Goal: Communication & Community: Connect with others

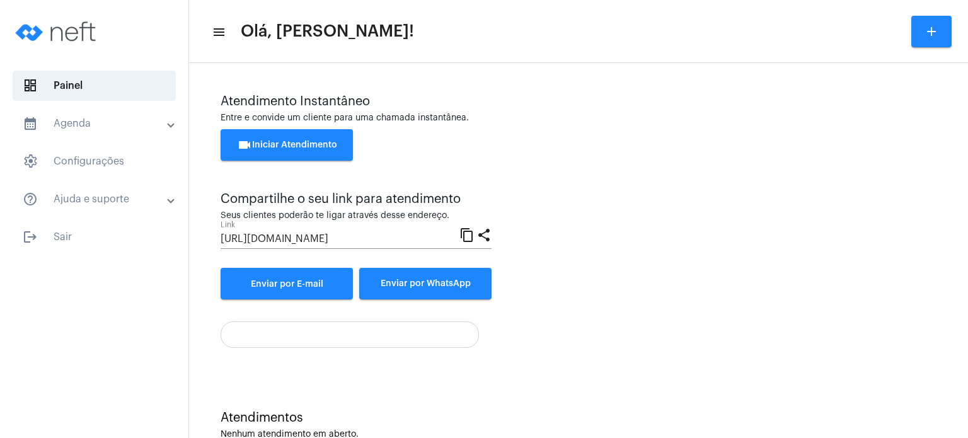
scroll to position [43, 0]
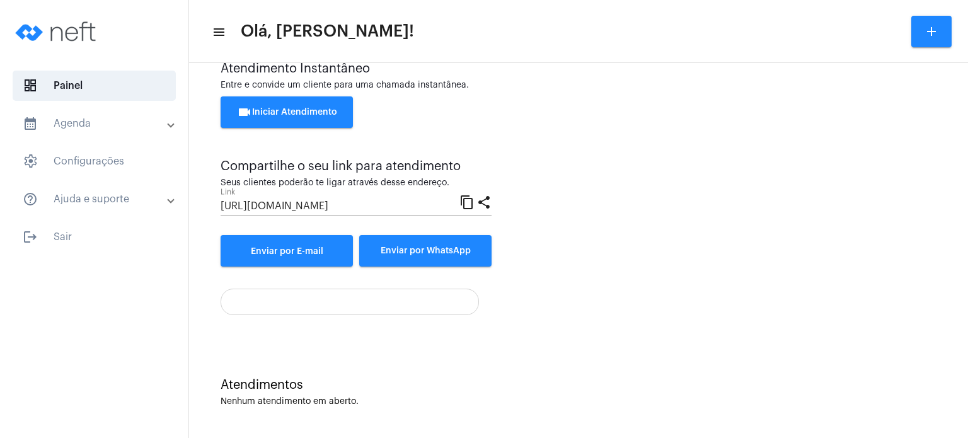
click at [429, 251] on span "Enviar por WhatsApp" at bounding box center [426, 250] width 90 height 9
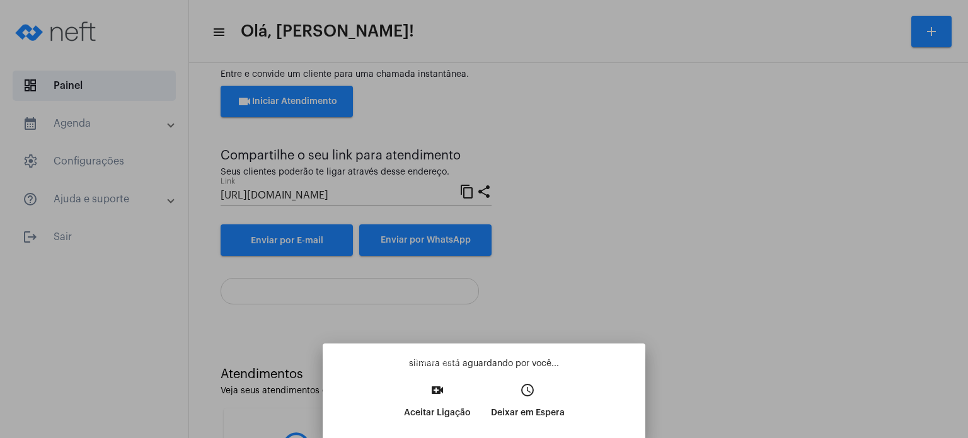
click at [444, 394] on mat-icon "video_call" at bounding box center [437, 390] width 15 height 15
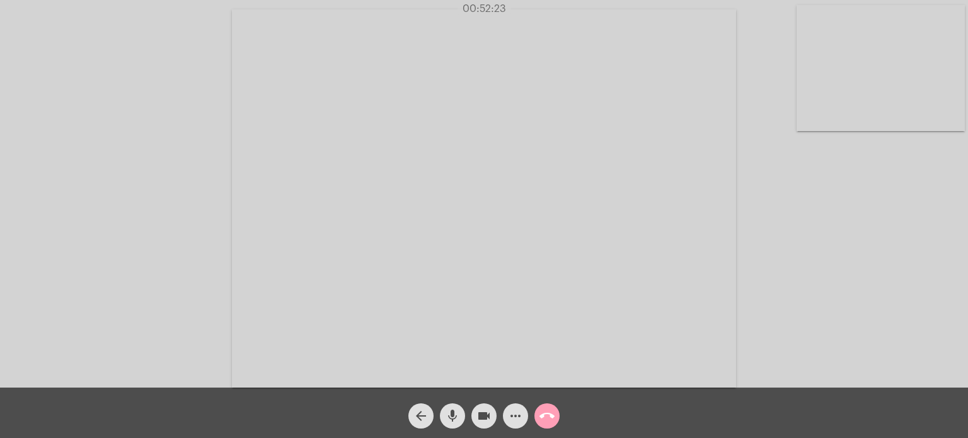
click at [546, 413] on mat-icon "call_end" at bounding box center [546, 415] width 15 height 15
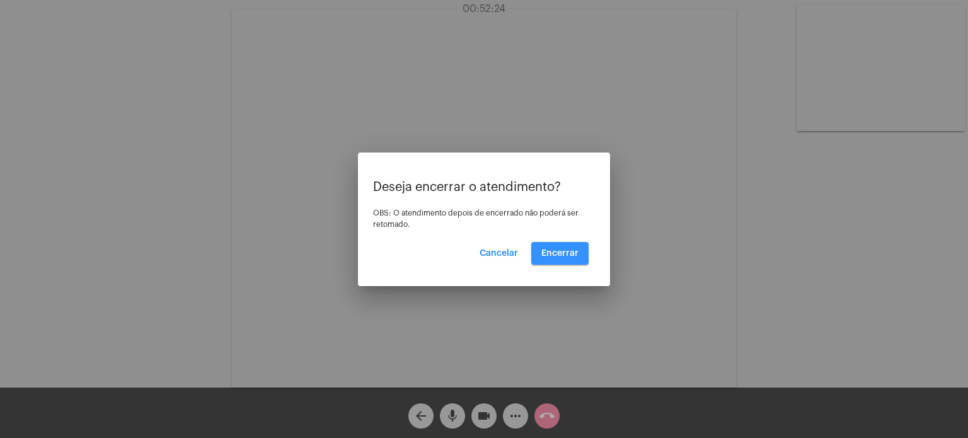
click at [563, 251] on span "Encerrar" at bounding box center [559, 253] width 37 height 9
